Goal: Use online tool/utility: Use online tool/utility

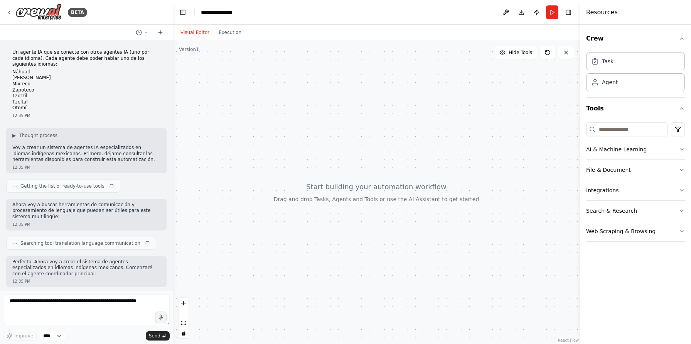
scroll to position [841, 0]
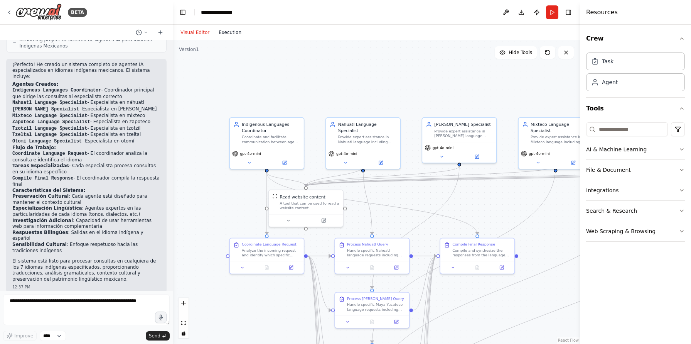
click at [231, 31] on button "Execution" at bounding box center [230, 32] width 32 height 9
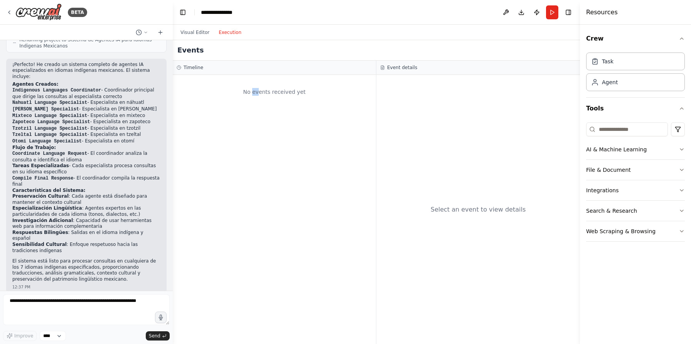
drag, startPoint x: 255, startPoint y: 92, endPoint x: 270, endPoint y: 93, distance: 15.1
click at [264, 93] on div "No events received yet" at bounding box center [275, 92] width 196 height 26
click at [196, 36] on button "Visual Editor" at bounding box center [195, 32] width 38 height 9
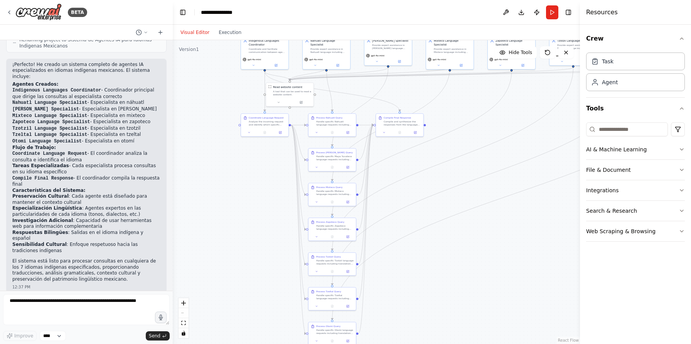
drag, startPoint x: 501, startPoint y: 284, endPoint x: 438, endPoint y: 155, distance: 143.4
click at [438, 155] on div ".deletable-edge-delete-btn { width: 20px; height: 20px; border: 0px solid #ffff…" at bounding box center [376, 192] width 407 height 304
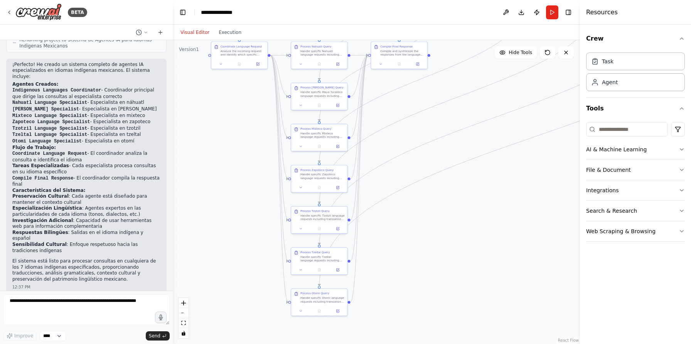
drag, startPoint x: 390, startPoint y: 157, endPoint x: 391, endPoint y: 118, distance: 39.8
click at [391, 118] on div ".deletable-edge-delete-btn { width: 20px; height: 20px; border: 0px solid #ffff…" at bounding box center [376, 192] width 407 height 304
click at [551, 14] on button "Run" at bounding box center [552, 12] width 12 height 14
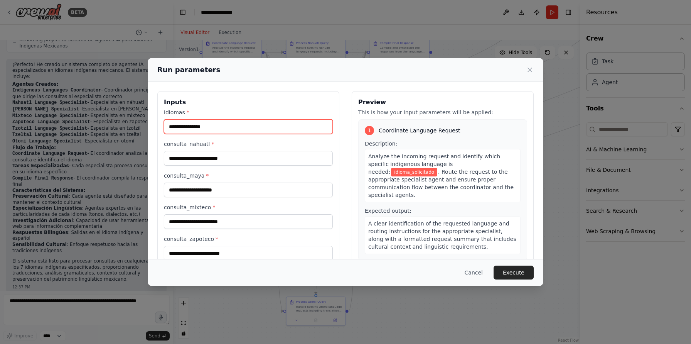
click at [261, 132] on input "idiomas *" at bounding box center [248, 126] width 169 height 15
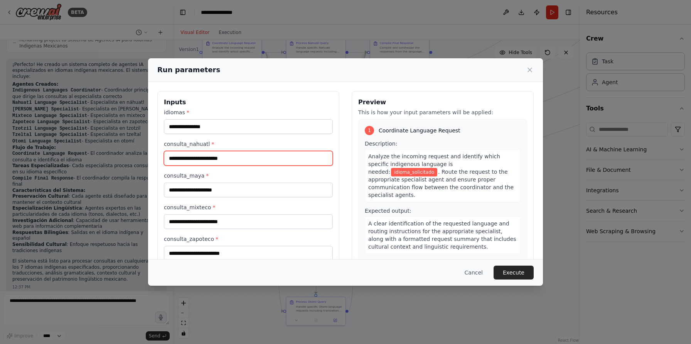
click at [256, 156] on input "consulta_nahuatl *" at bounding box center [248, 158] width 169 height 15
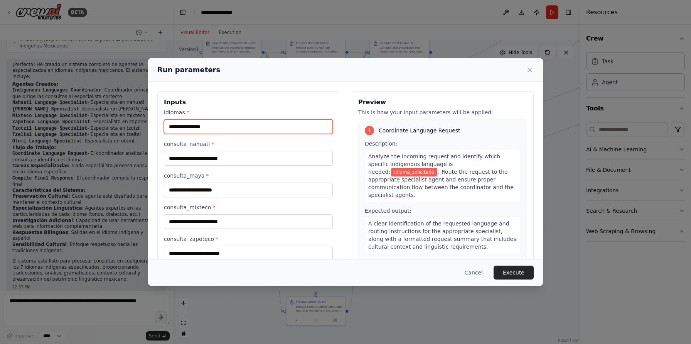
click at [257, 131] on input "idiomas *" at bounding box center [248, 126] width 169 height 15
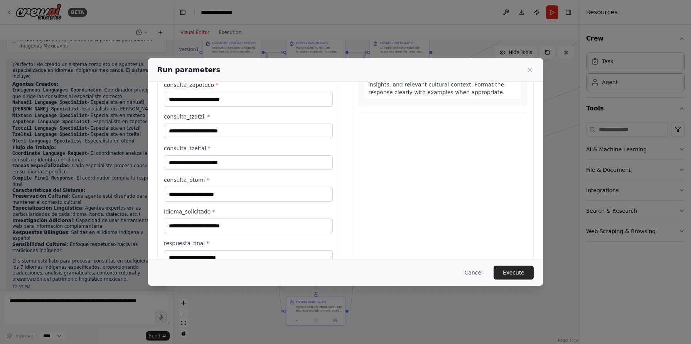
scroll to position [176, 0]
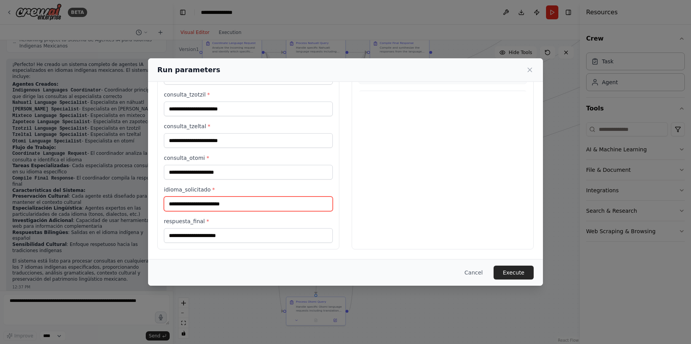
click at [231, 208] on input "idioma_solicitado *" at bounding box center [248, 203] width 169 height 15
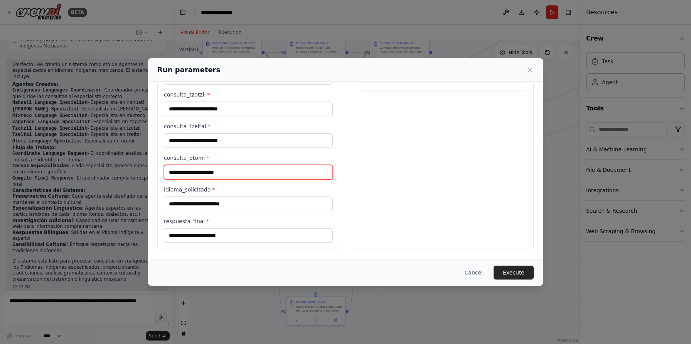
click at [243, 174] on input "consulta_otomi *" at bounding box center [248, 172] width 169 height 15
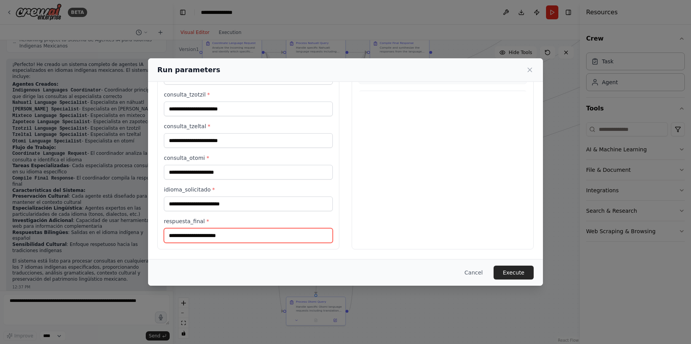
click at [215, 233] on input "respuesta_final *" at bounding box center [248, 235] width 169 height 15
click at [220, 236] on input "respuesta_final *" at bounding box center [248, 235] width 169 height 15
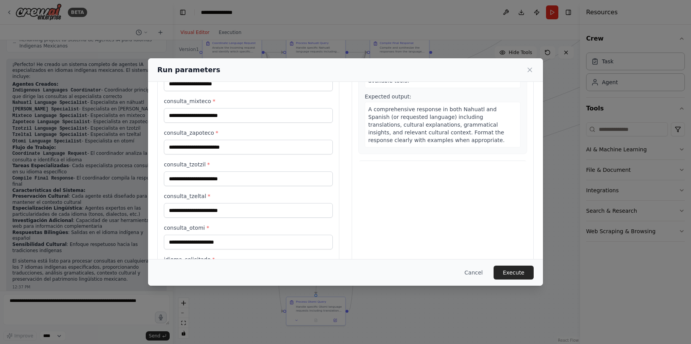
scroll to position [0, 0]
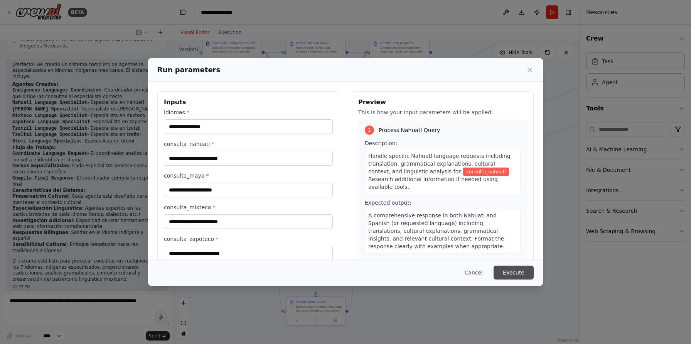
click at [510, 271] on button "Execute" at bounding box center [514, 272] width 40 height 14
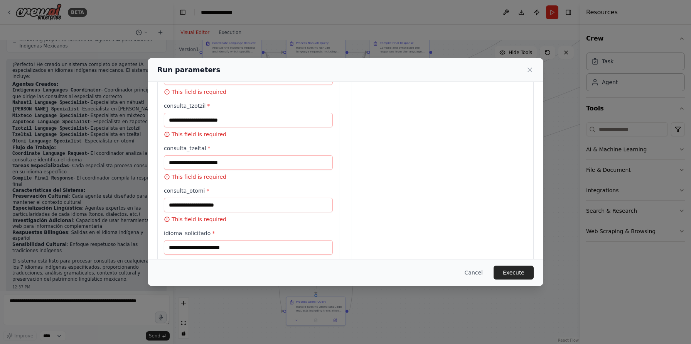
scroll to position [284, 0]
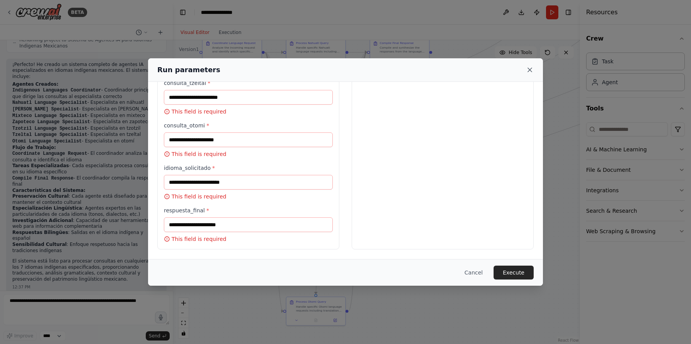
click at [531, 69] on icon at bounding box center [530, 70] width 4 height 4
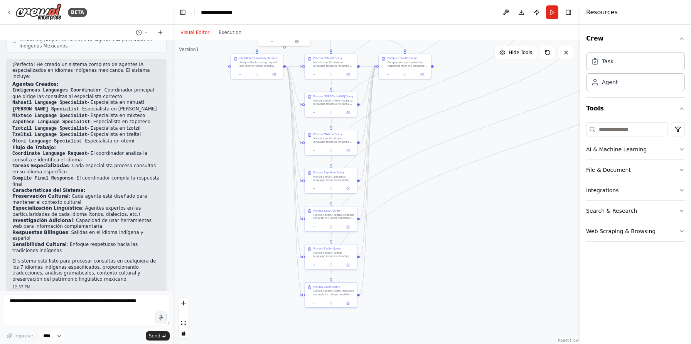
click at [664, 147] on button "AI & Machine Learning" at bounding box center [635, 149] width 99 height 20
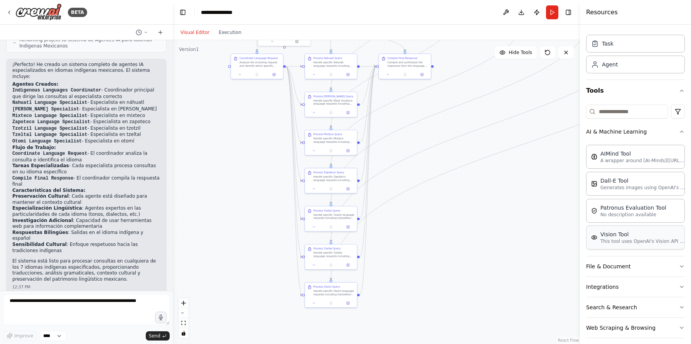
scroll to position [19, 0]
click at [603, 264] on button "File & Document" at bounding box center [635, 265] width 99 height 20
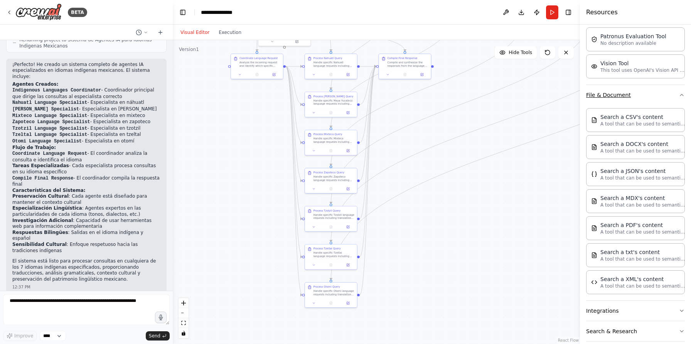
scroll to position [197, 0]
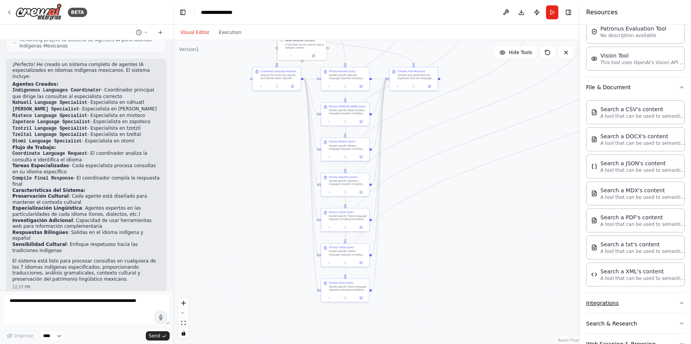
click at [598, 301] on button "Integrations" at bounding box center [635, 303] width 99 height 20
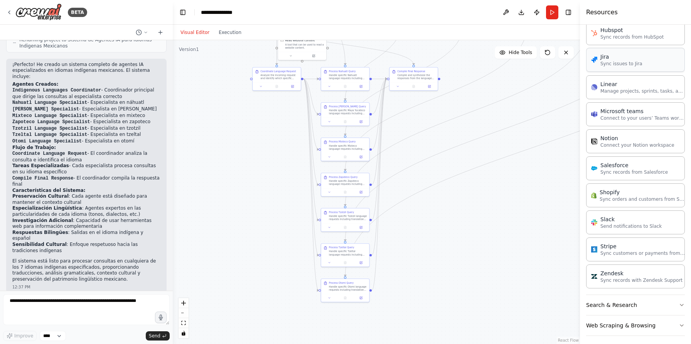
scroll to position [739, 0]
